Goal: Information Seeking & Learning: Find specific fact

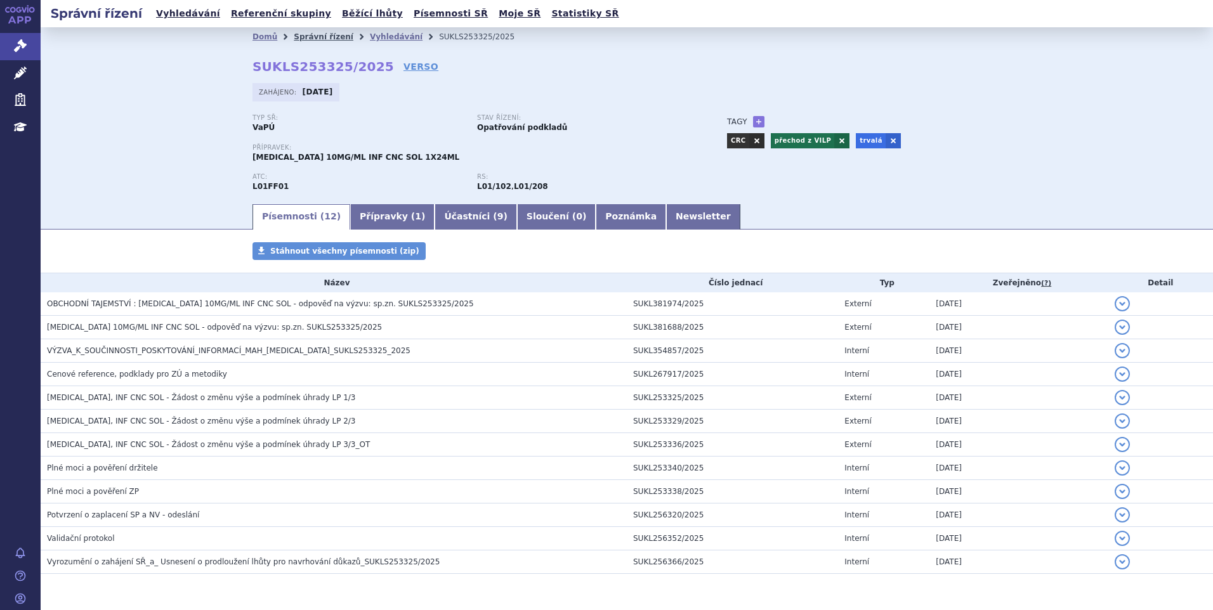
click at [308, 39] on link "Správní řízení" at bounding box center [324, 36] width 60 height 9
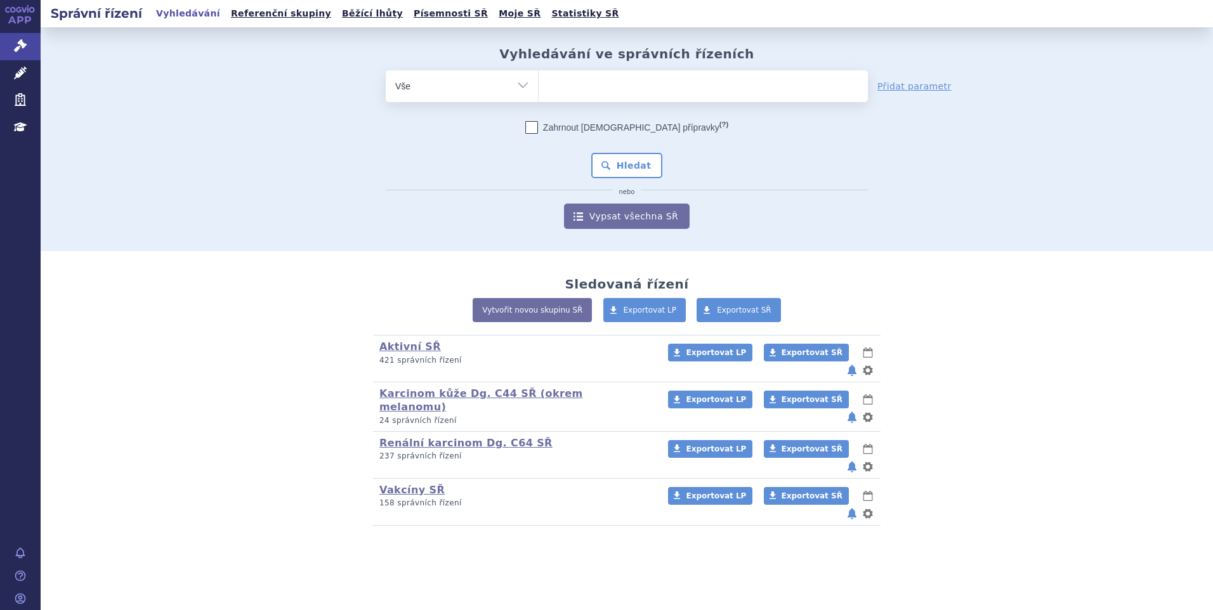
click at [570, 79] on ul at bounding box center [703, 83] width 329 height 27
click at [539, 79] on select at bounding box center [538, 86] width 1 height 32
click at [575, 80] on ul at bounding box center [703, 83] width 329 height 27
click at [539, 80] on select at bounding box center [538, 86] width 1 height 32
click at [585, 89] on ul at bounding box center [703, 83] width 329 height 27
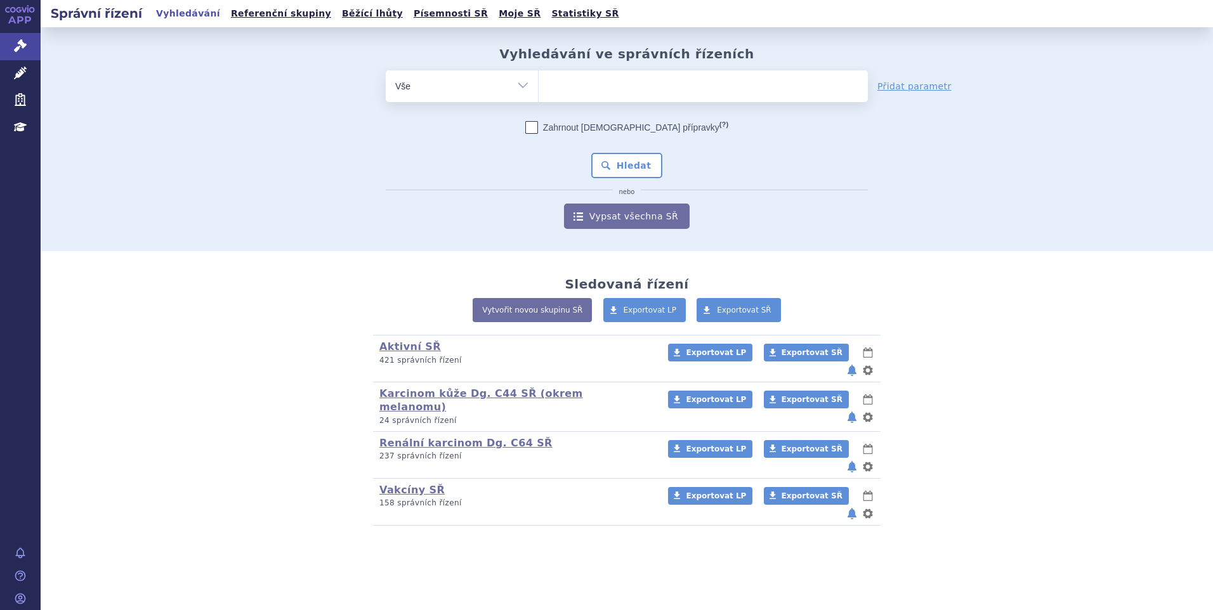
click at [539, 89] on select at bounding box center [538, 86] width 1 height 32
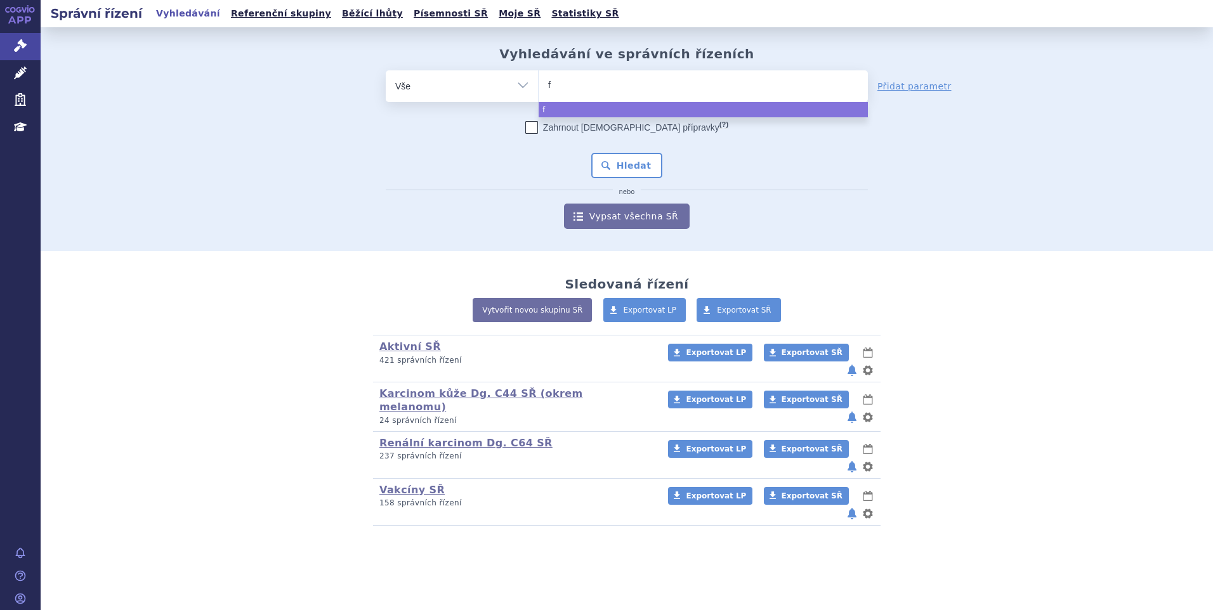
type input "fa"
type input "fab"
type input "fabh"
type input "fabhal"
type input "fabhalt"
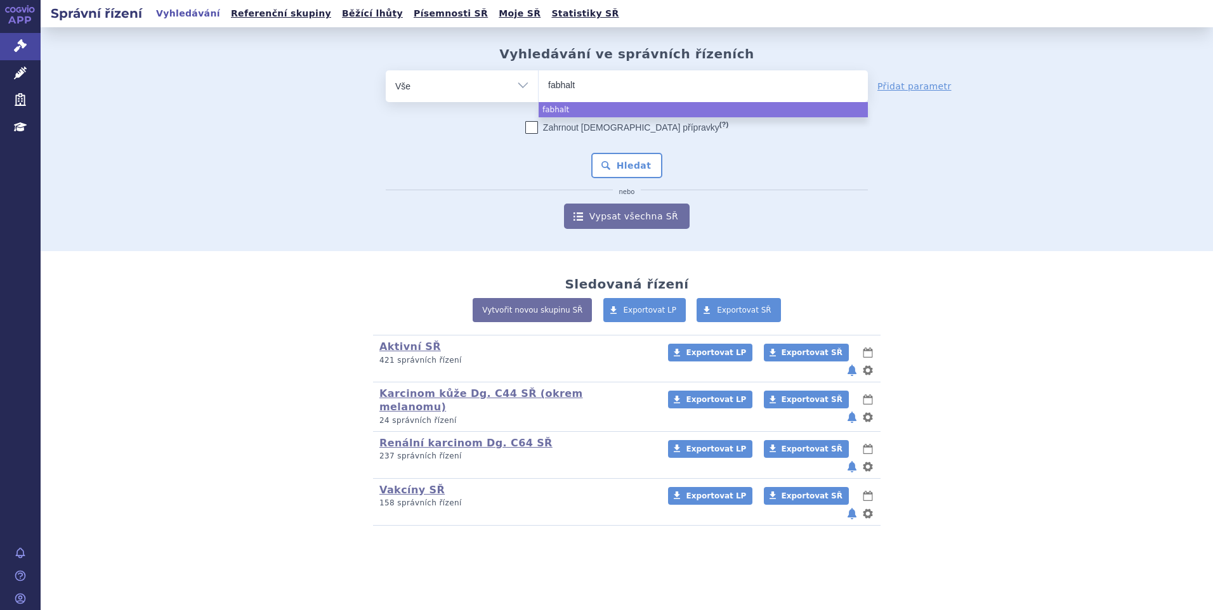
type input "fabhalta"
select select "fabhalta"
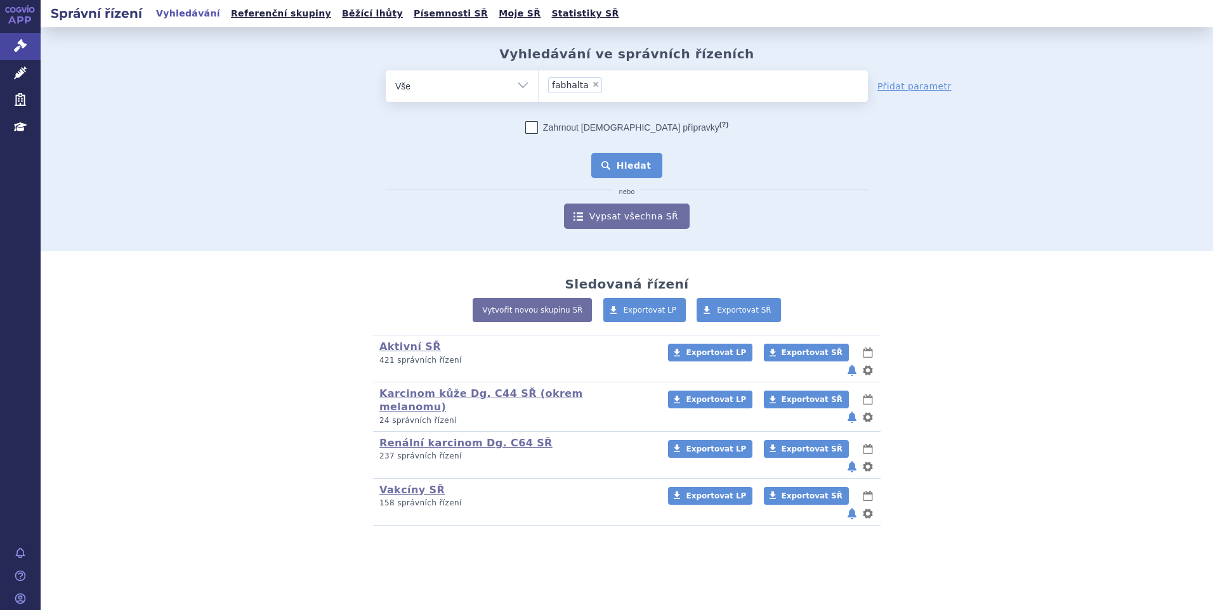
click at [613, 161] on button "Hledat" at bounding box center [627, 165] width 72 height 25
